Goal: Navigation & Orientation: Find specific page/section

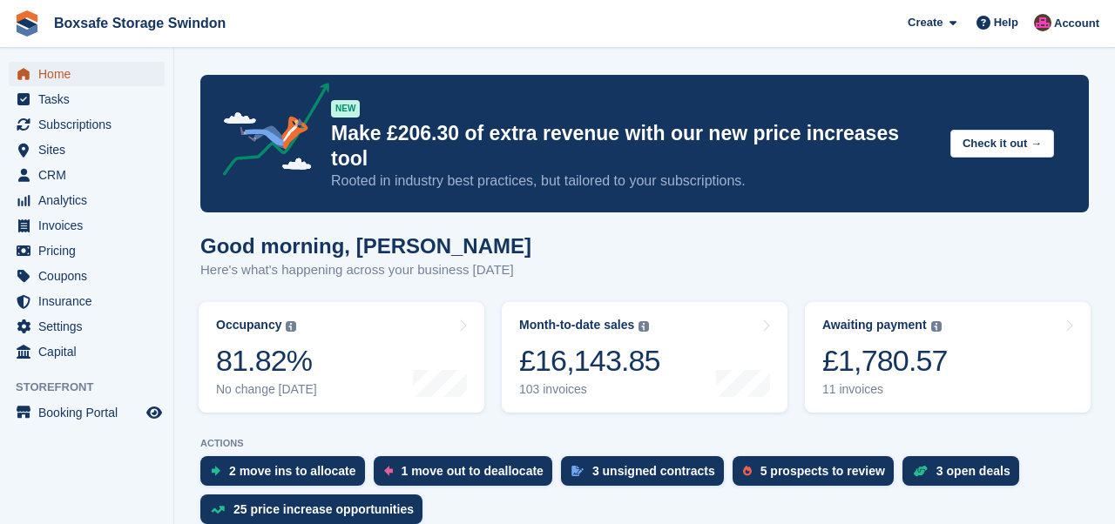
click at [59, 68] on span "Home" at bounding box center [90, 74] width 105 height 24
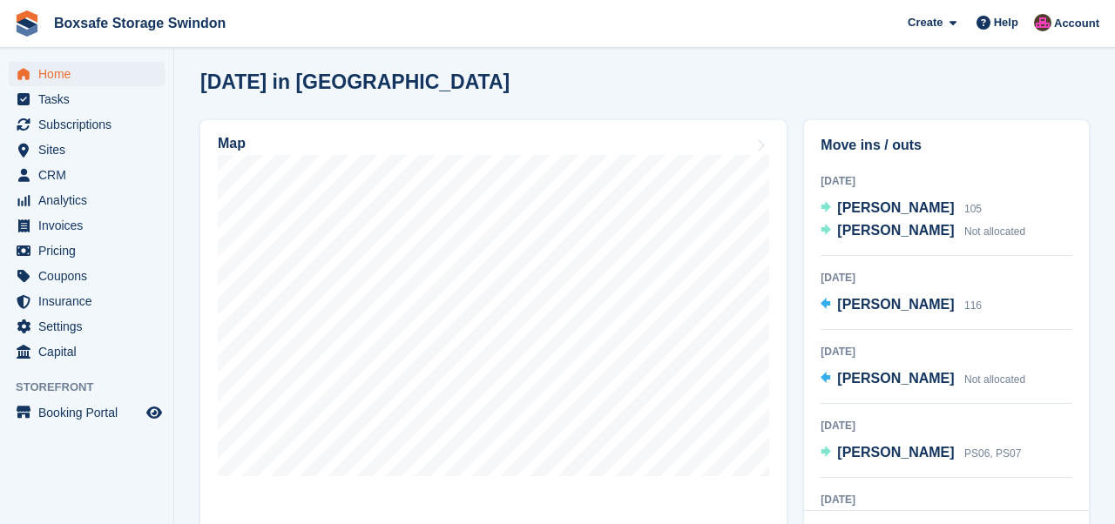
scroll to position [360, 0]
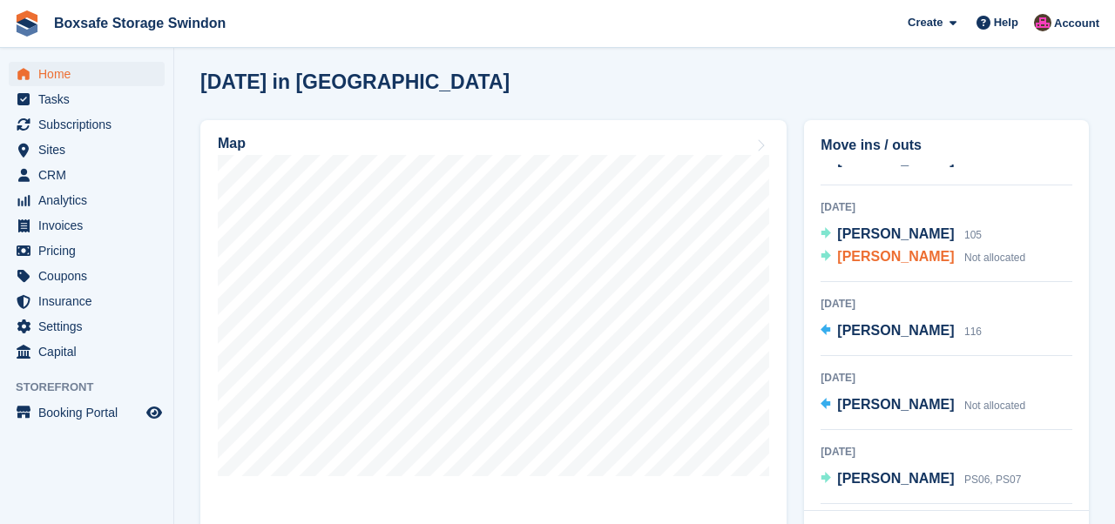
click at [901, 249] on span "[PERSON_NAME]" at bounding box center [895, 256] width 117 height 15
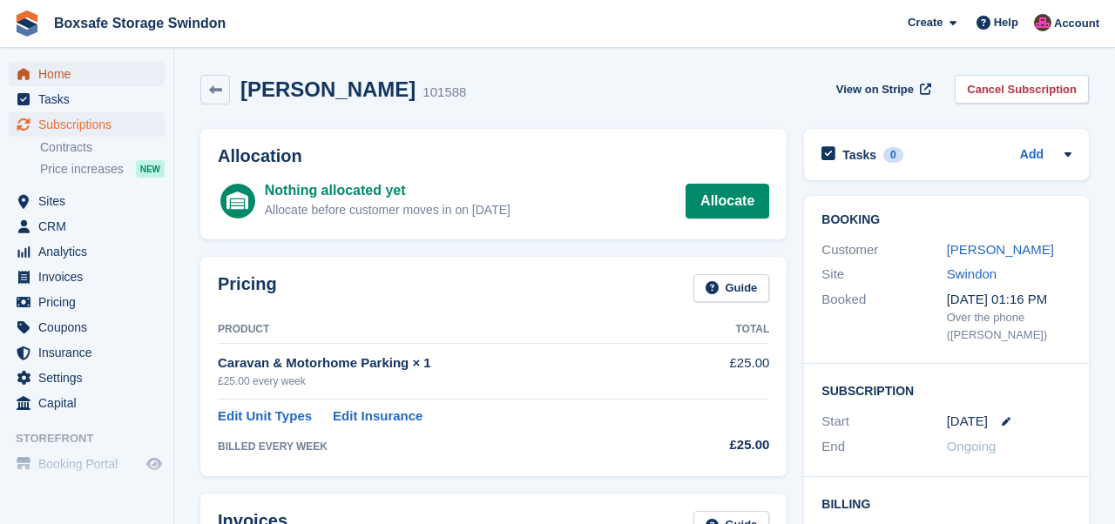
click at [72, 78] on span "Home" at bounding box center [90, 74] width 105 height 24
